Goal: Task Accomplishment & Management: Manage account settings

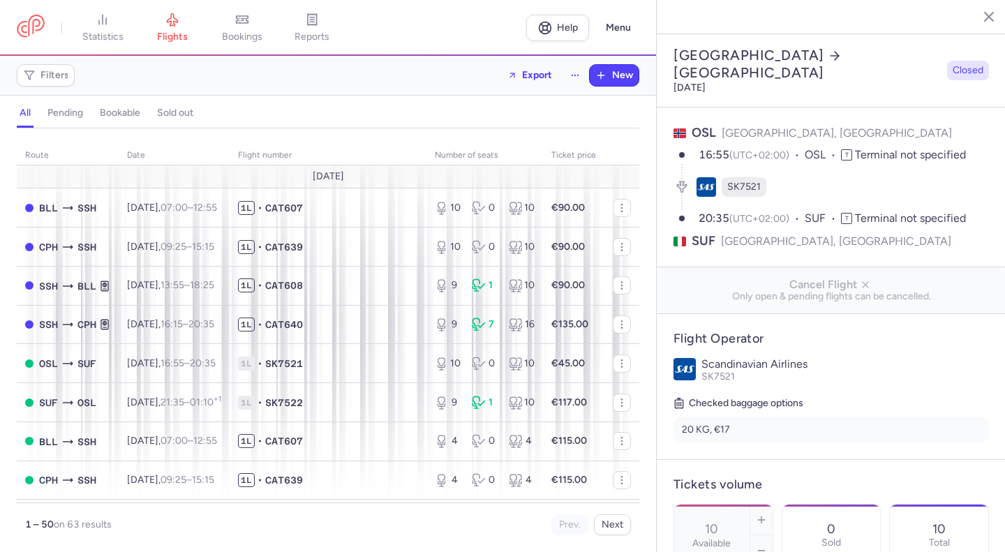
select select "days"
click at [248, 34] on span "bookings" at bounding box center [242, 37] width 40 height 13
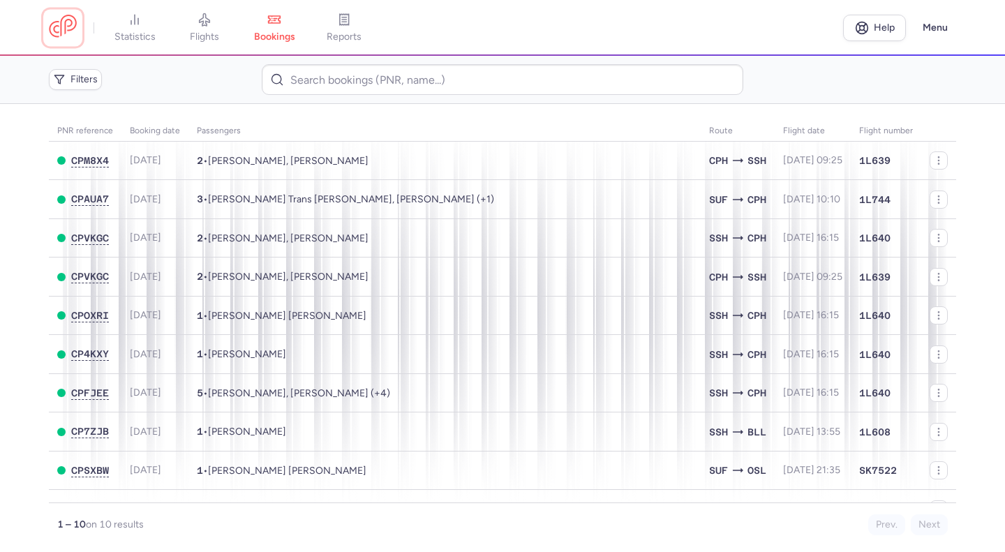
click at [63, 30] on link at bounding box center [63, 28] width 28 height 26
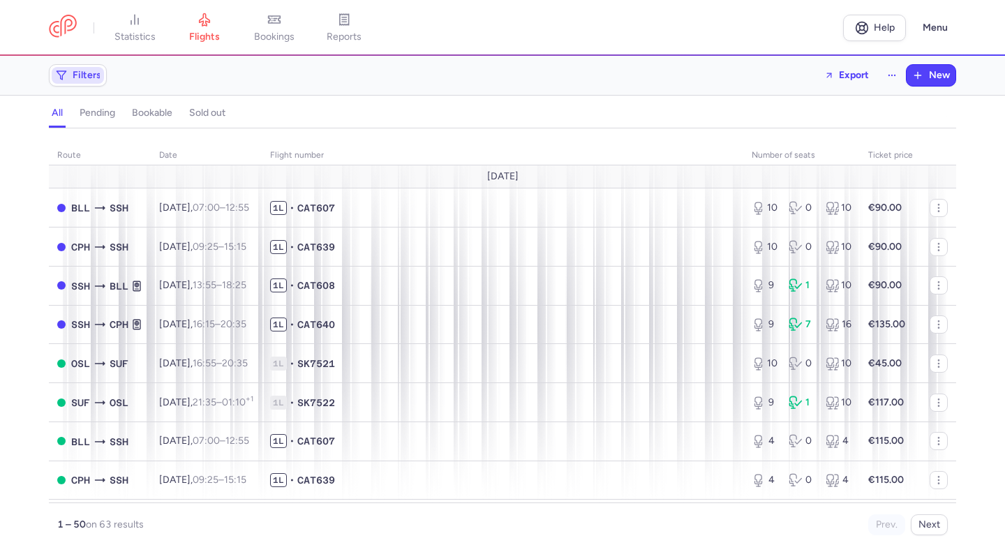
click at [94, 78] on span "Filters" at bounding box center [87, 75] width 29 height 11
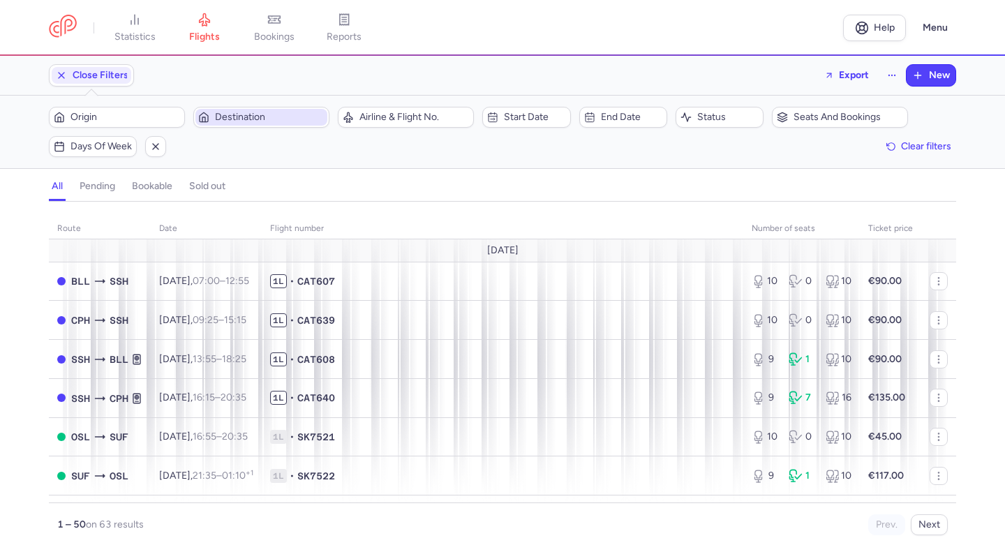
click at [236, 119] on span "Destination" at bounding box center [270, 117] width 110 height 11
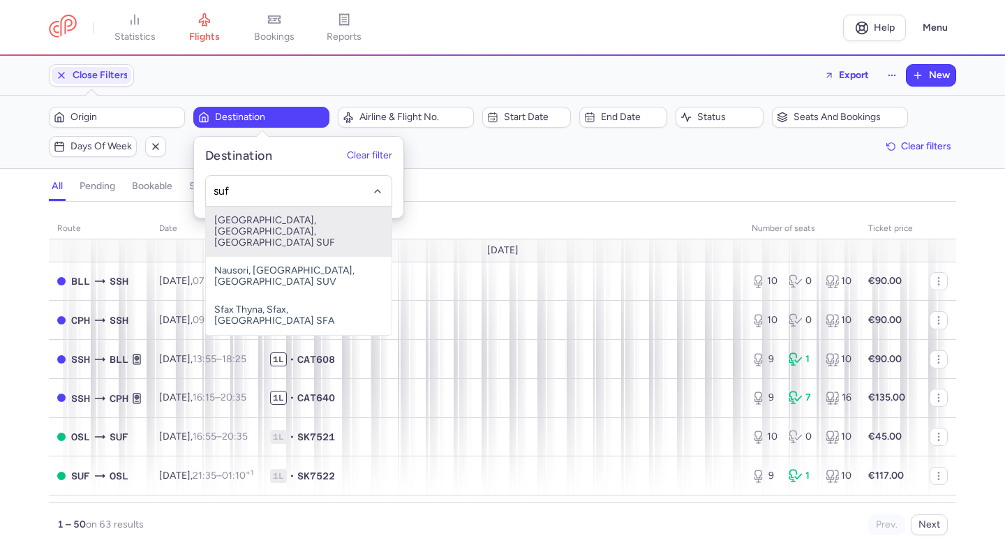
click at [244, 223] on span "[GEOGRAPHIC_DATA], [GEOGRAPHIC_DATA], [GEOGRAPHIC_DATA] SUF" at bounding box center [299, 232] width 186 height 50
type input "suf"
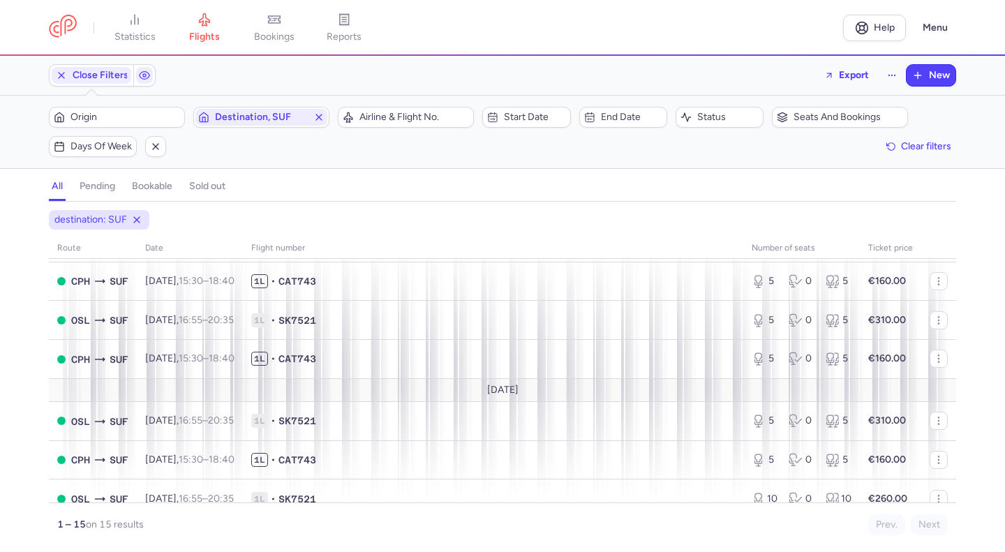
scroll to position [424, 0]
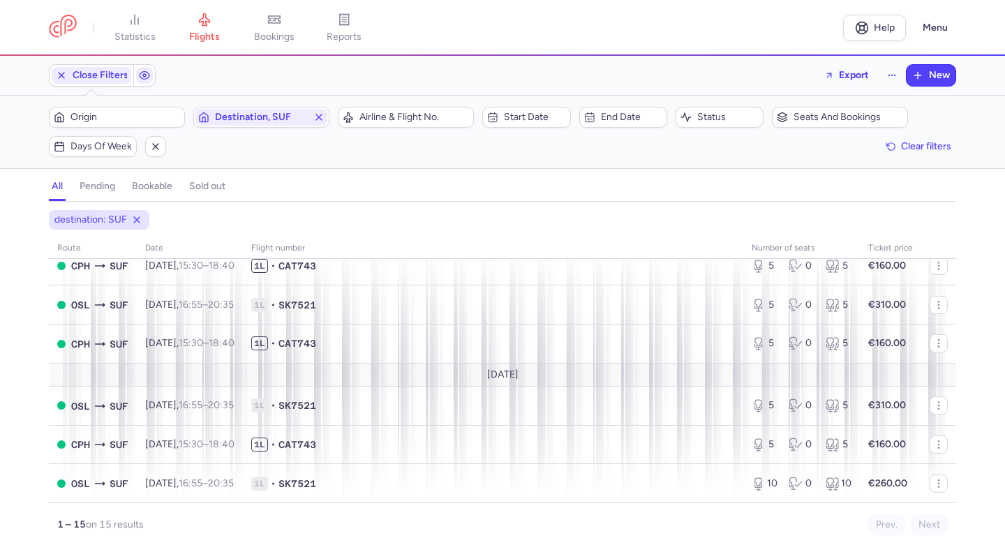
click at [932, 233] on div "destination: SUF route date Flight number number of seats Ticket price [DATE] O…" at bounding box center [502, 372] width 907 height 325
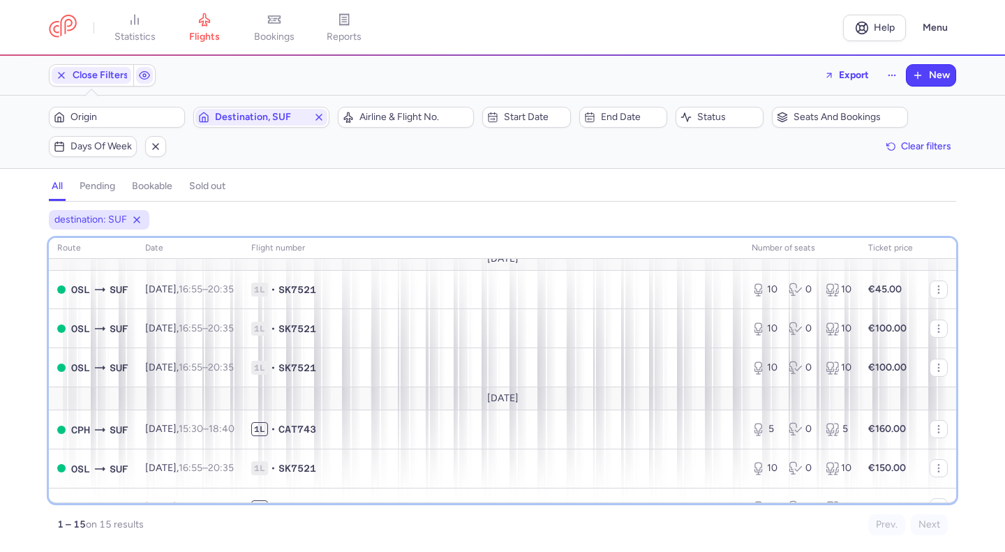
scroll to position [0, 0]
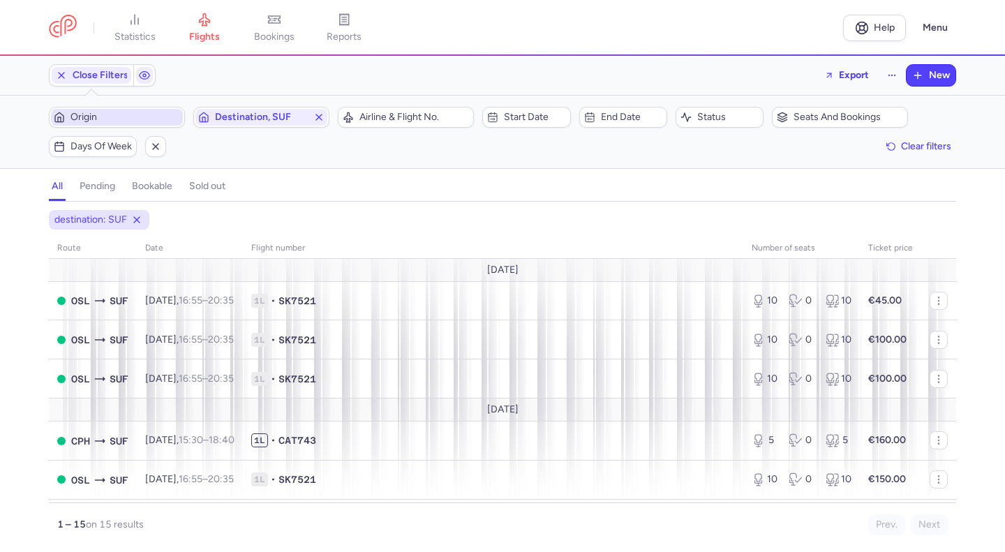
click at [168, 115] on span "Origin" at bounding box center [125, 117] width 110 height 11
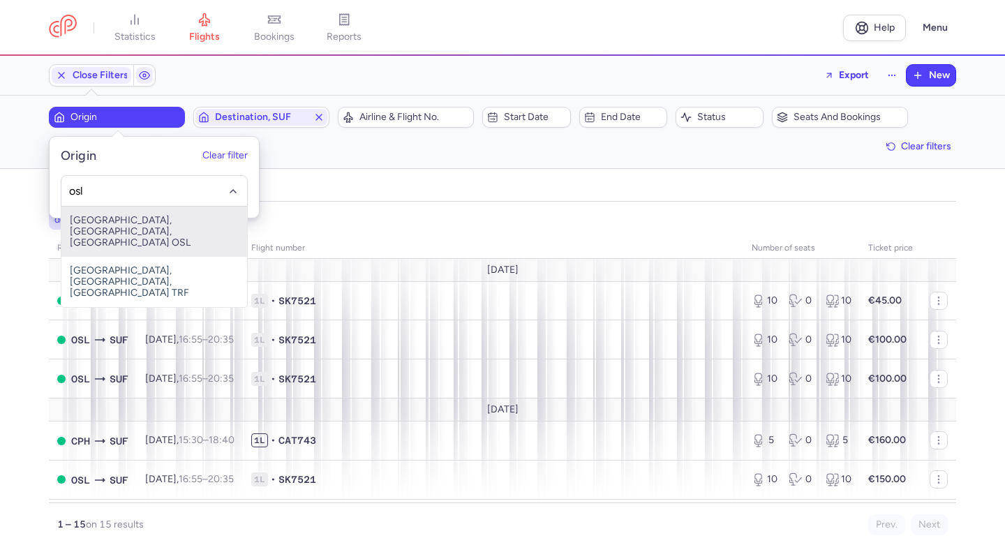
type input "OSL"
click at [685, 151] on div "Origin Destination, SUF Airline & Flight No. Start date End date Status Seats a…" at bounding box center [502, 132] width 907 height 50
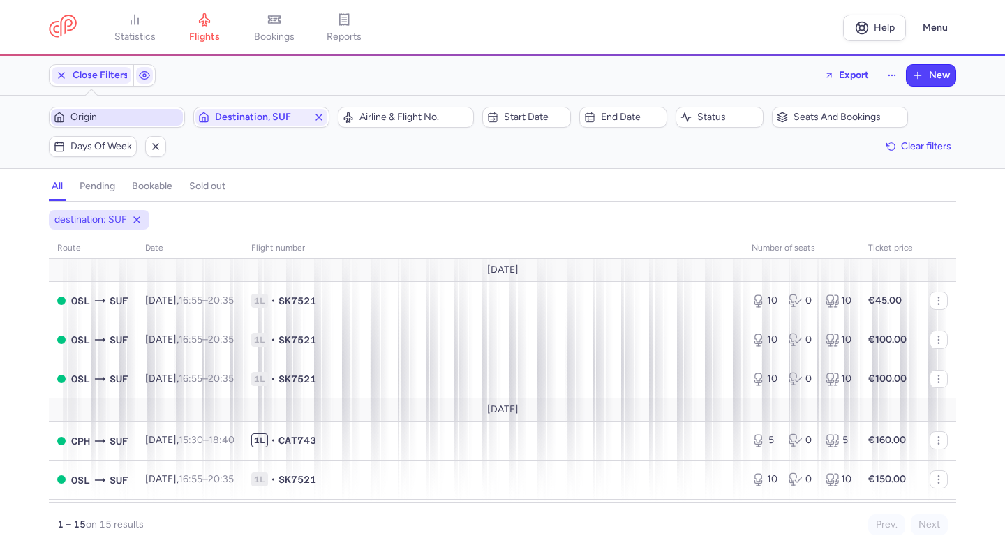
click at [150, 119] on span "Origin" at bounding box center [125, 117] width 110 height 11
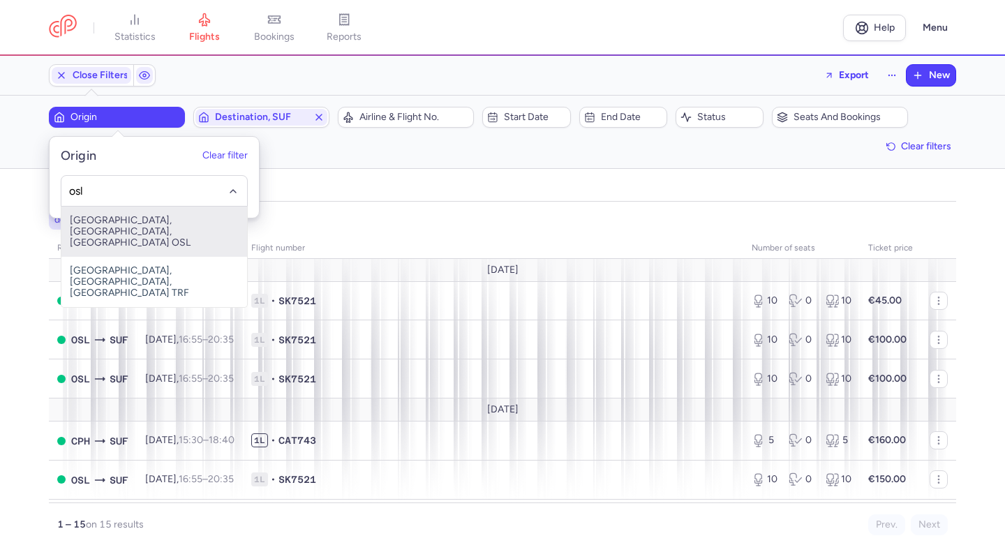
click at [138, 221] on span "[GEOGRAPHIC_DATA], [GEOGRAPHIC_DATA], [GEOGRAPHIC_DATA] OSL" at bounding box center [154, 232] width 186 height 50
type input "osl"
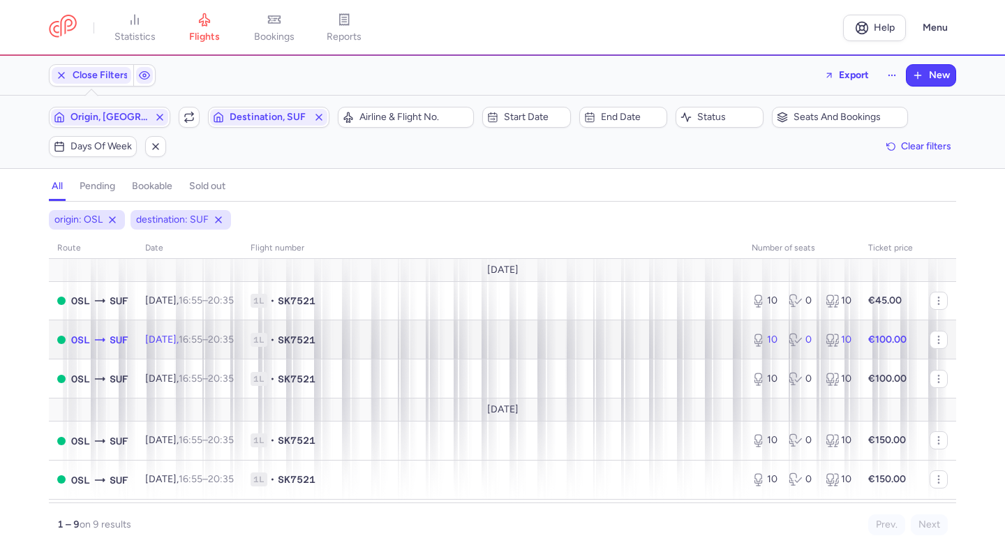
click at [868, 340] on strong "€100.00" at bounding box center [887, 340] width 38 height 12
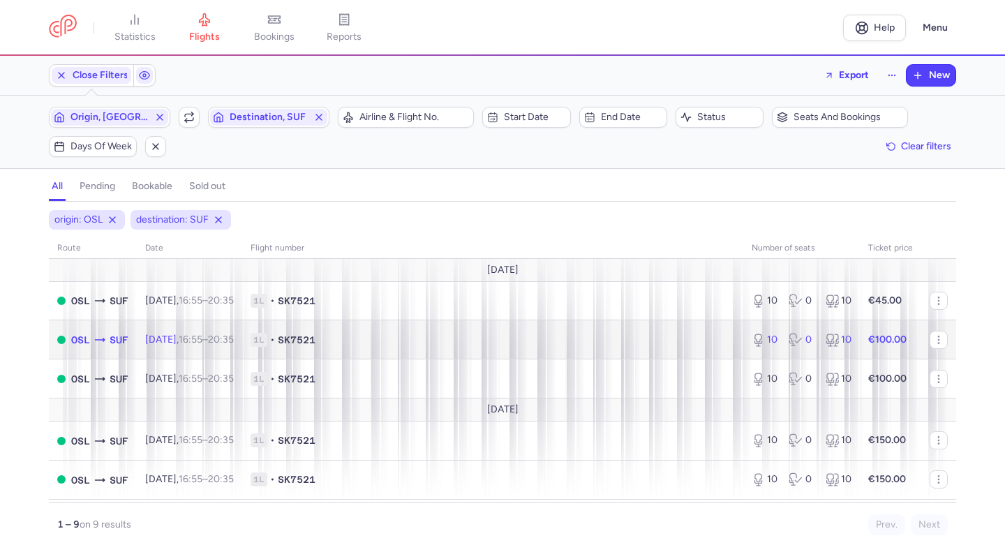
click at [711, 350] on td "1L • SK7521" at bounding box center [492, 339] width 501 height 39
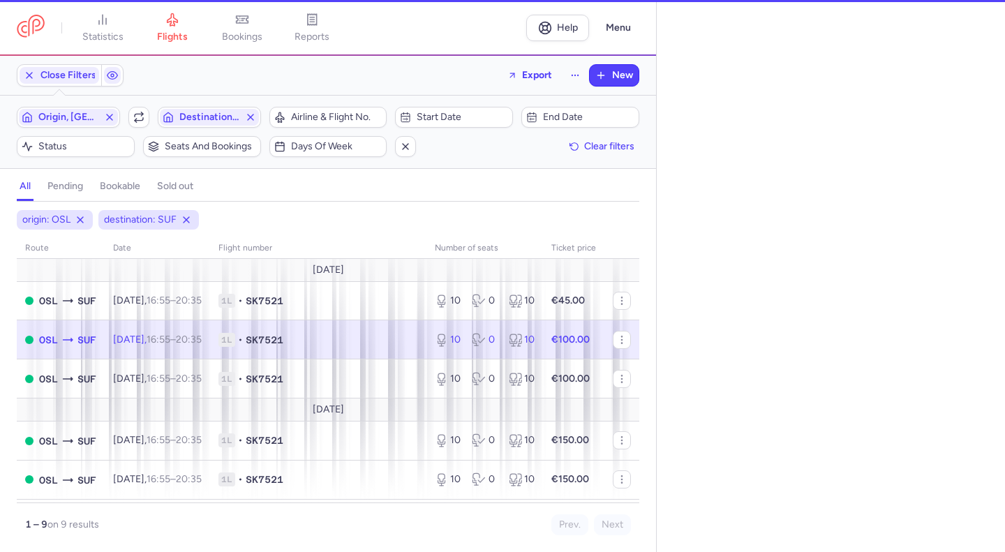
select select "days"
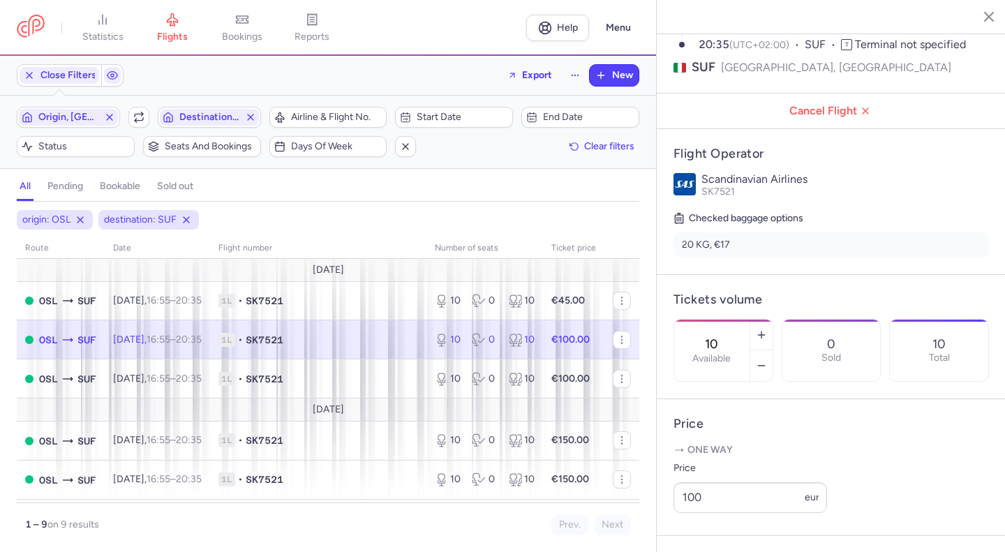
scroll to position [172, 0]
click at [723, 514] on input "100" at bounding box center [751, 499] width 154 height 31
type input "155"
click at [717, 527] on span "Save changes" at bounding box center [719, 525] width 69 height 13
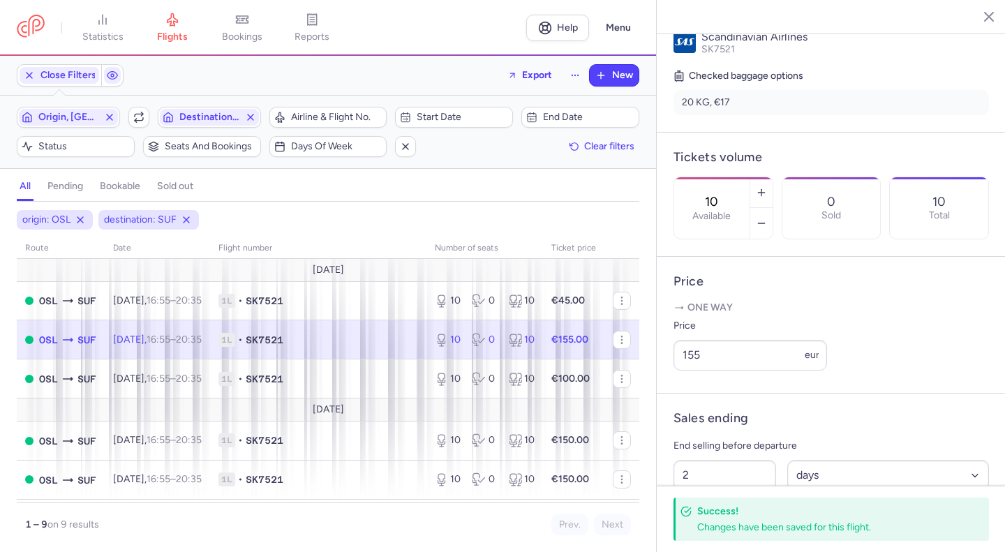
scroll to position [316, 0]
click at [739, 371] on input "155" at bounding box center [751, 355] width 154 height 31
click at [687, 371] on input "155" at bounding box center [751, 355] width 154 height 31
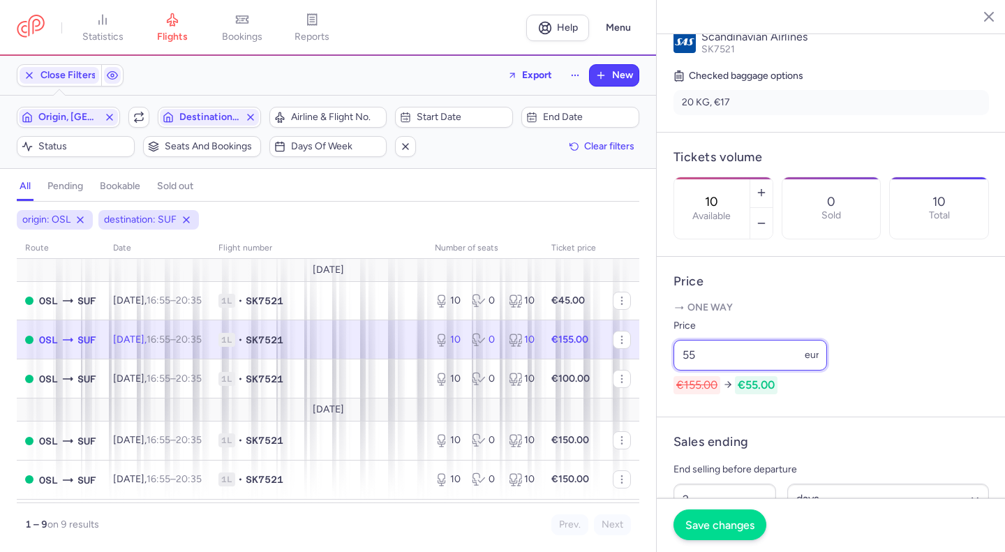
type input "55"
click at [731, 521] on span "Save changes" at bounding box center [719, 525] width 69 height 13
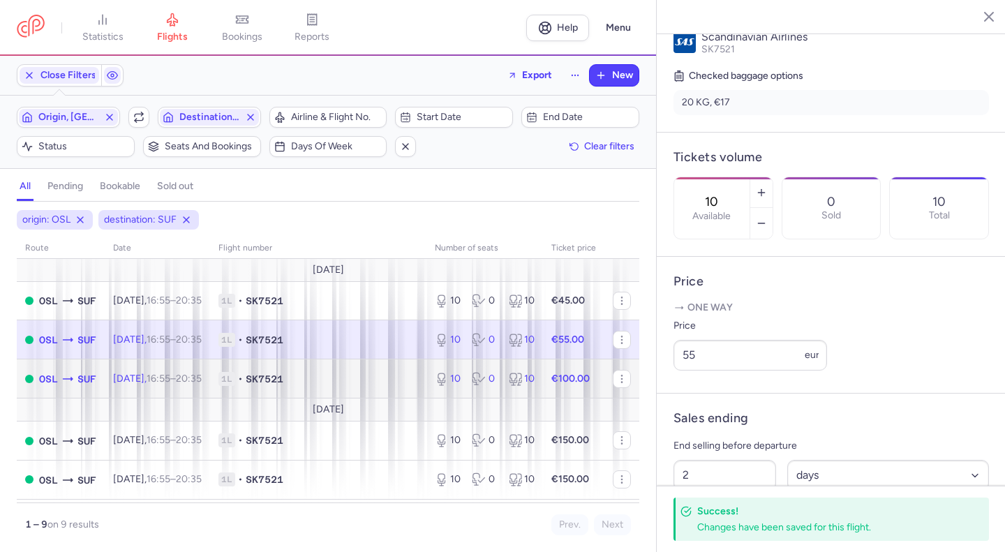
click at [560, 380] on strong "€100.00" at bounding box center [570, 379] width 38 height 12
click at [410, 373] on td "1L • SK7521" at bounding box center [318, 378] width 216 height 39
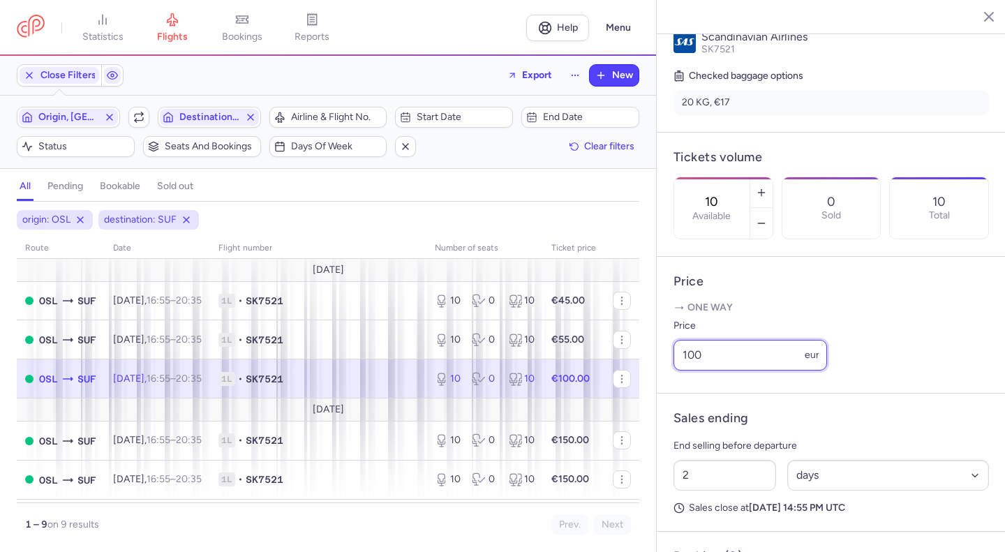
click at [770, 371] on input "100" at bounding box center [751, 355] width 154 height 31
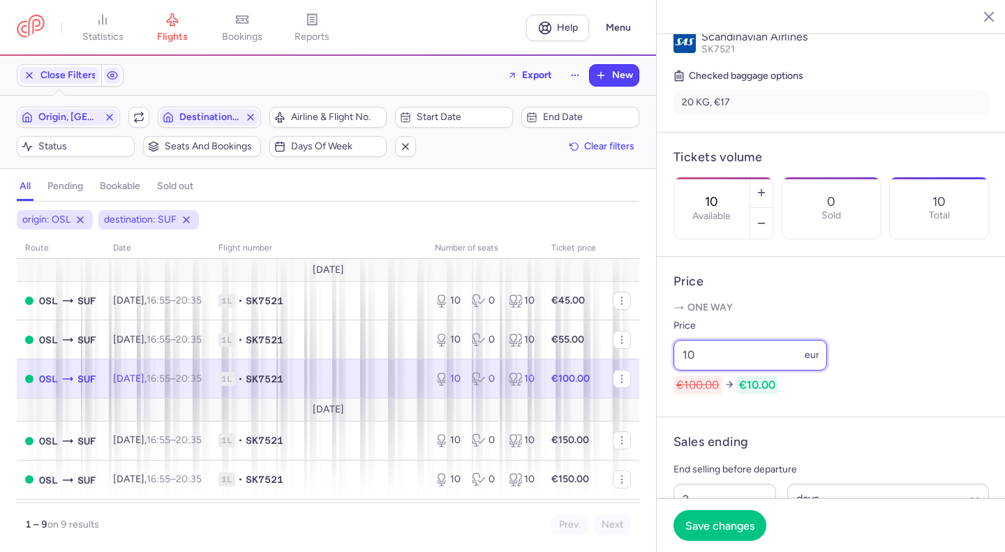
type input "1"
type input "65"
click at [724, 526] on span "Save changes" at bounding box center [719, 525] width 69 height 13
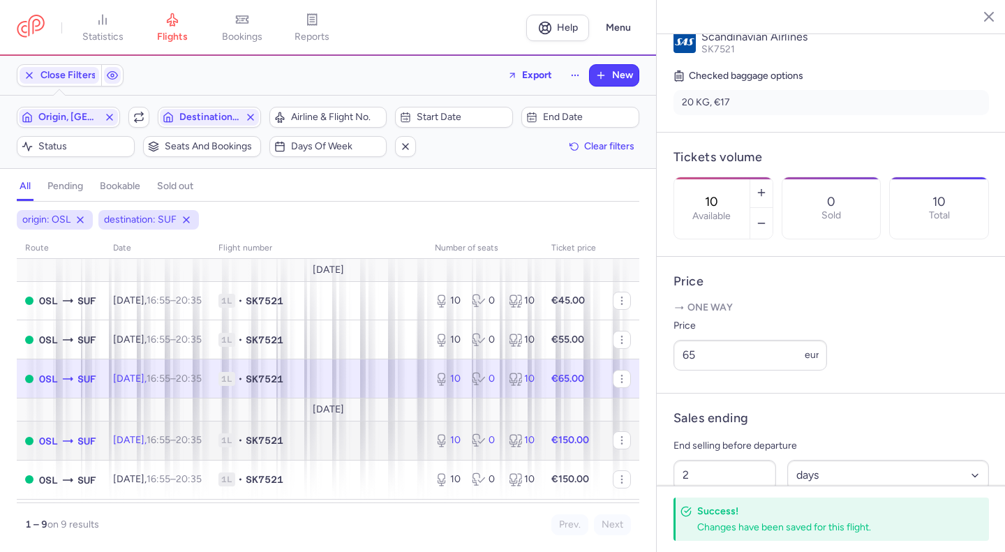
click at [562, 446] on strong "€150.00" at bounding box center [570, 440] width 38 height 12
click at [385, 443] on span "1L • SK7521" at bounding box center [318, 440] width 200 height 14
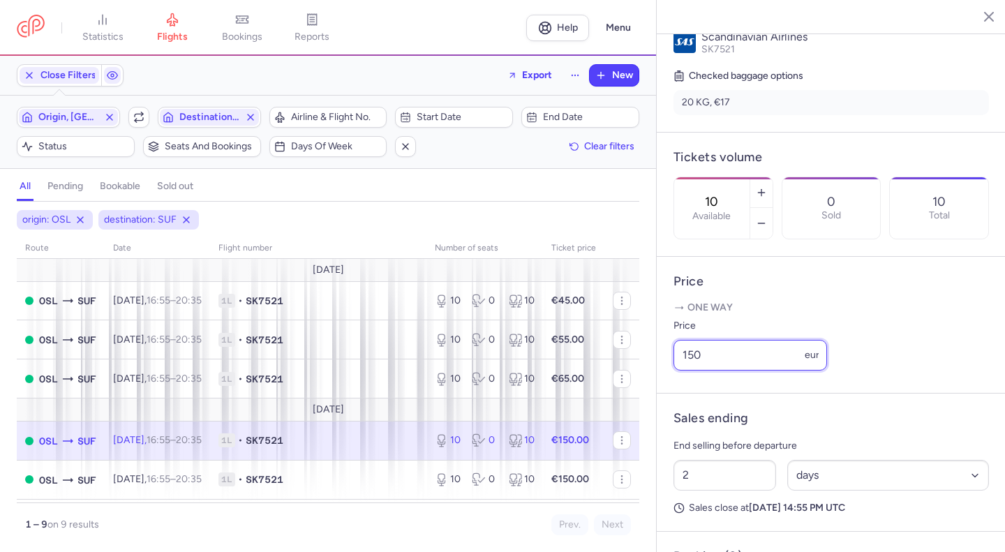
click at [706, 371] on input "150" at bounding box center [751, 355] width 154 height 31
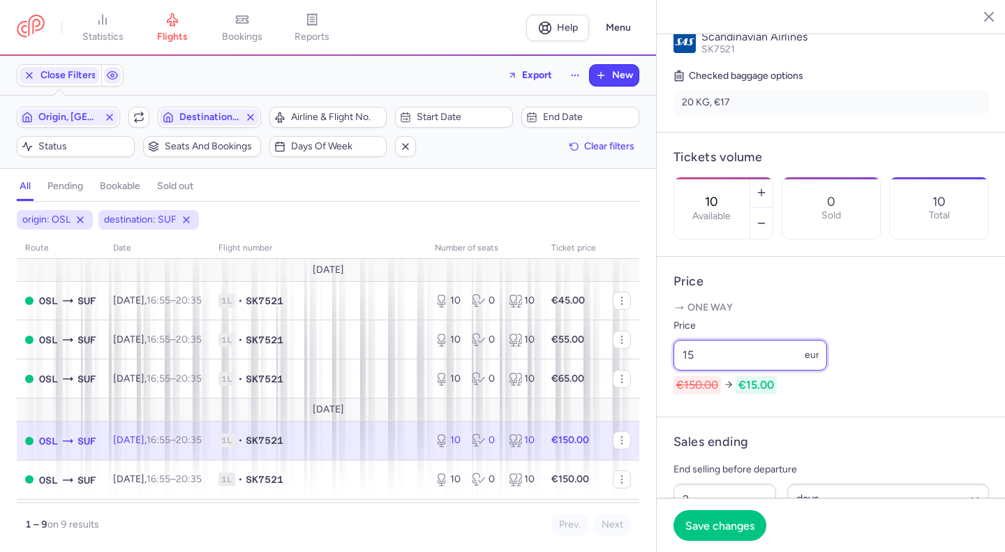
type input "1"
type input "99"
click at [706, 523] on span "Save changes" at bounding box center [719, 525] width 69 height 13
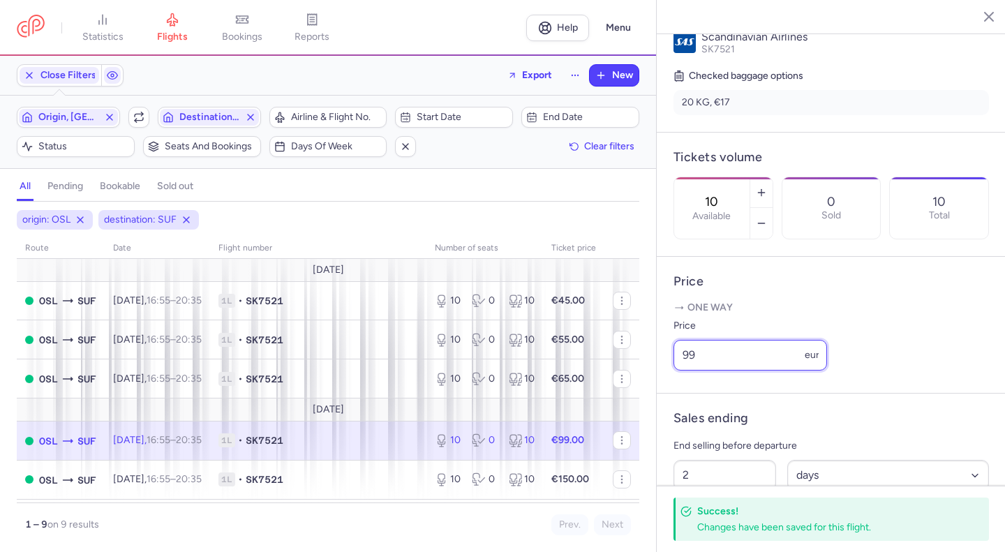
click at [690, 371] on input "99" at bounding box center [751, 355] width 154 height 31
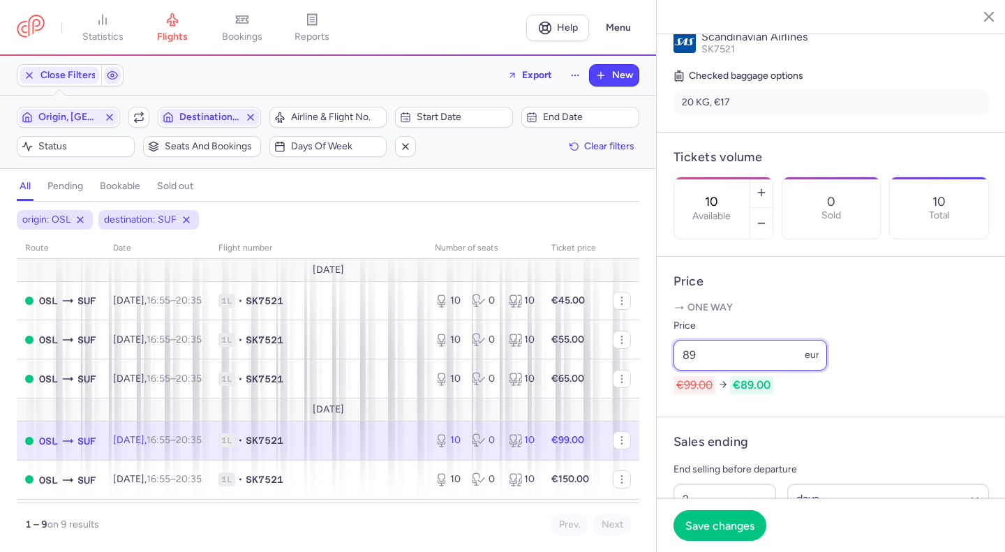
type input "89"
click at [729, 541] on footer "Save changes" at bounding box center [831, 525] width 349 height 54
click at [731, 533] on button "Save changes" at bounding box center [720, 524] width 93 height 31
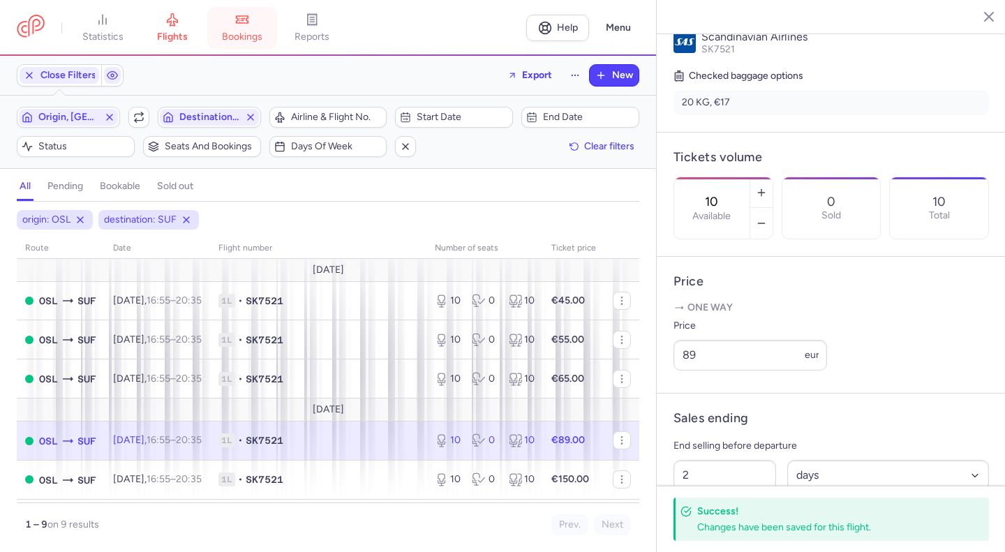
click at [233, 32] on span "bookings" at bounding box center [242, 37] width 40 height 13
